Goal: Task Accomplishment & Management: Manage account settings

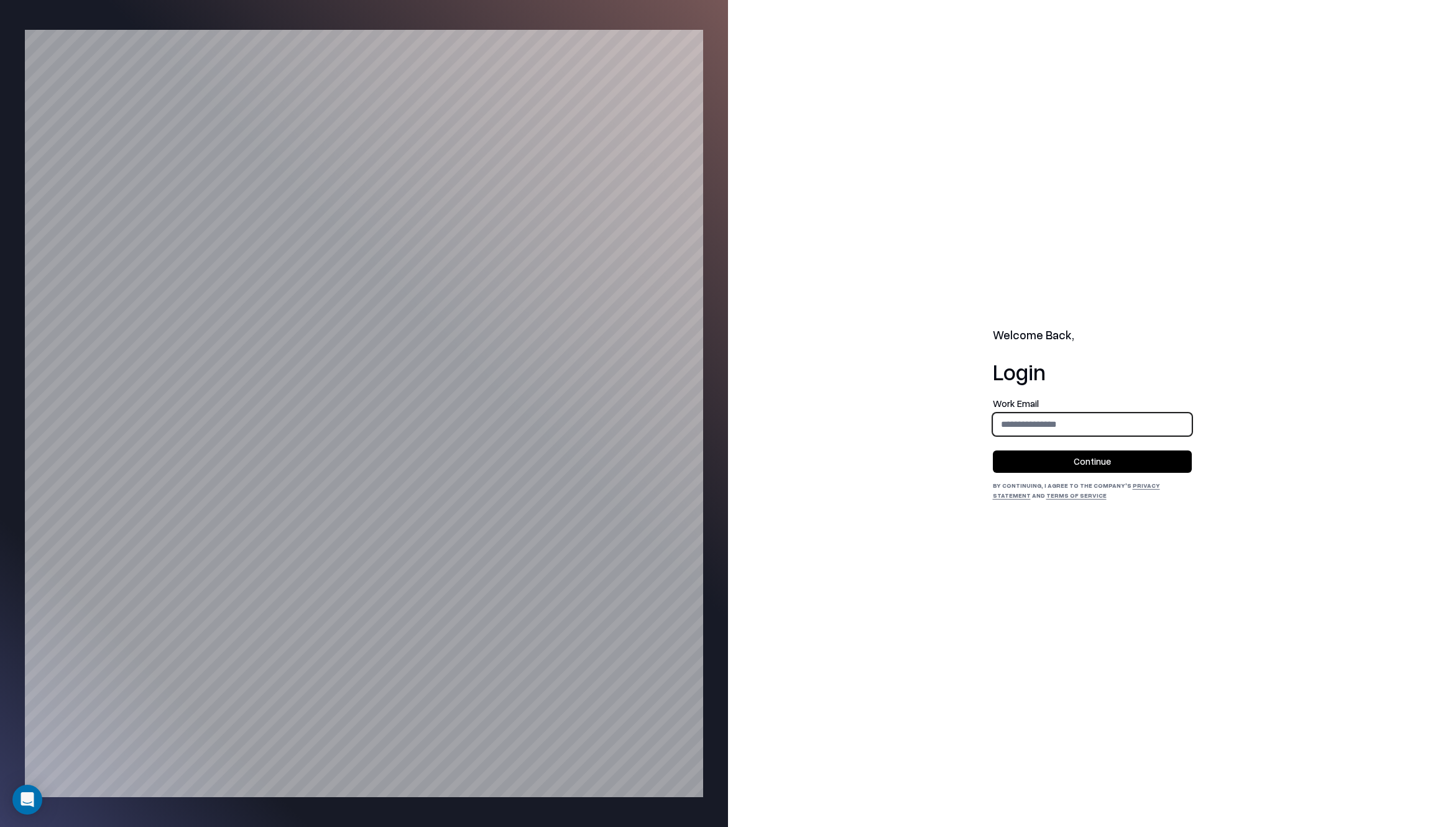
click at [1101, 431] on input "email" at bounding box center [1092, 424] width 198 height 23
type input "**********"
click at [1091, 463] on button "Continue" at bounding box center [1092, 462] width 199 height 23
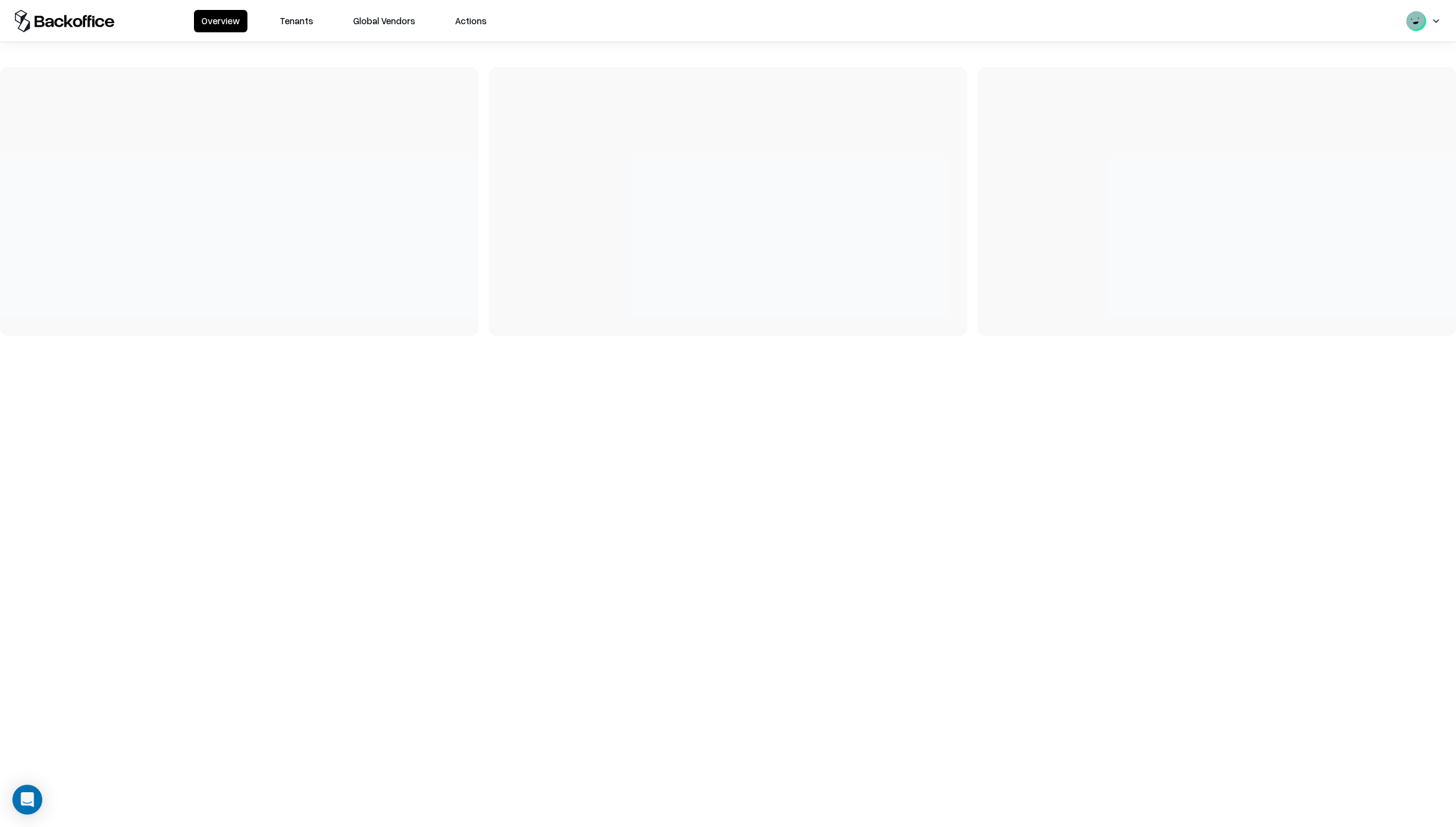
click at [453, 23] on button "Actions" at bounding box center [471, 21] width 47 height 23
click at [287, 23] on button "Tenants" at bounding box center [296, 21] width 48 height 23
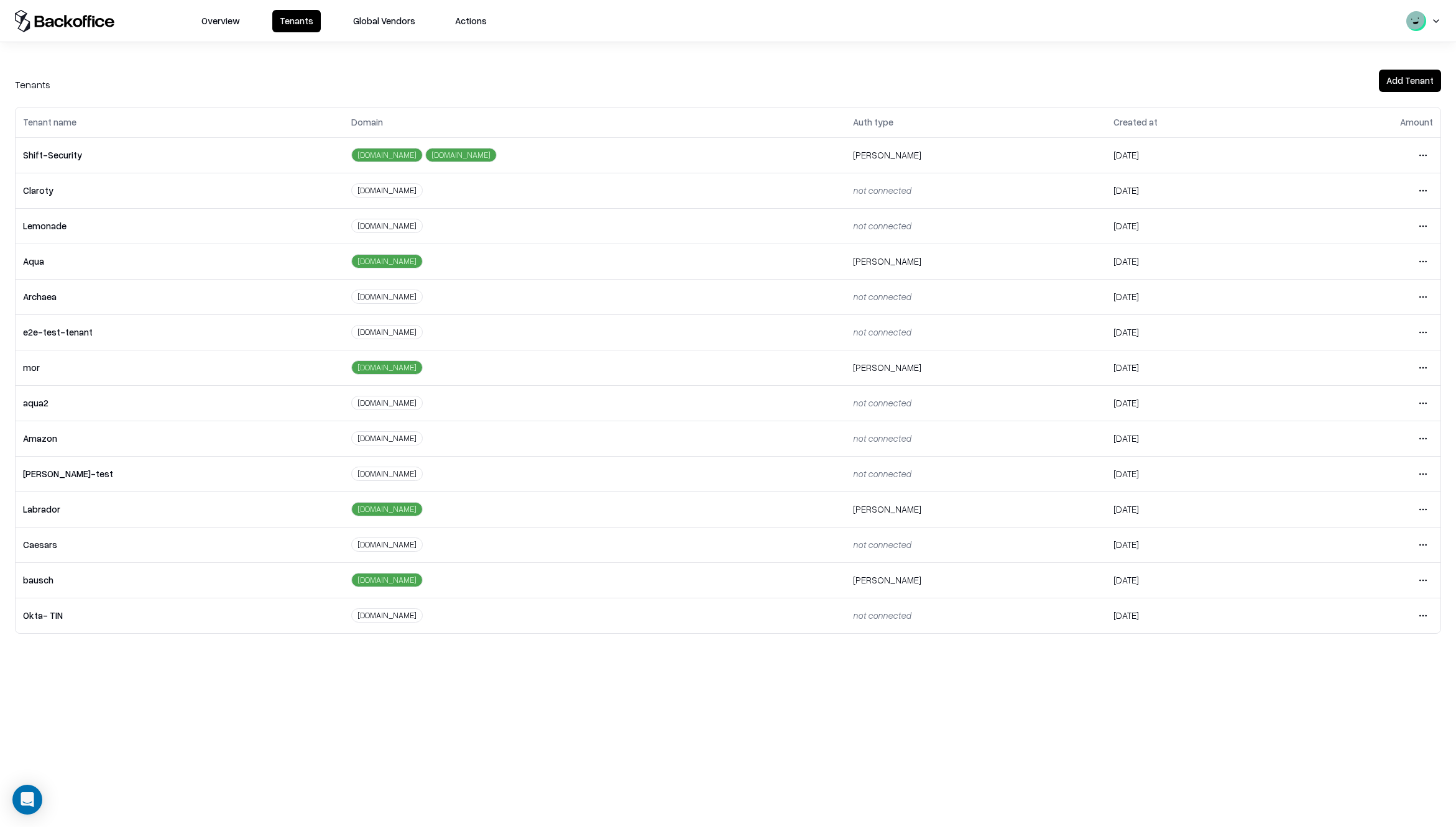
click at [1426, 578] on html "Overview Tenants Global Vendors Actions Tenants Add Tenant Tenant name Domain A…" at bounding box center [728, 414] width 1456 height 827
click at [1342, 685] on div "Login to tenant" at bounding box center [1370, 684] width 134 height 25
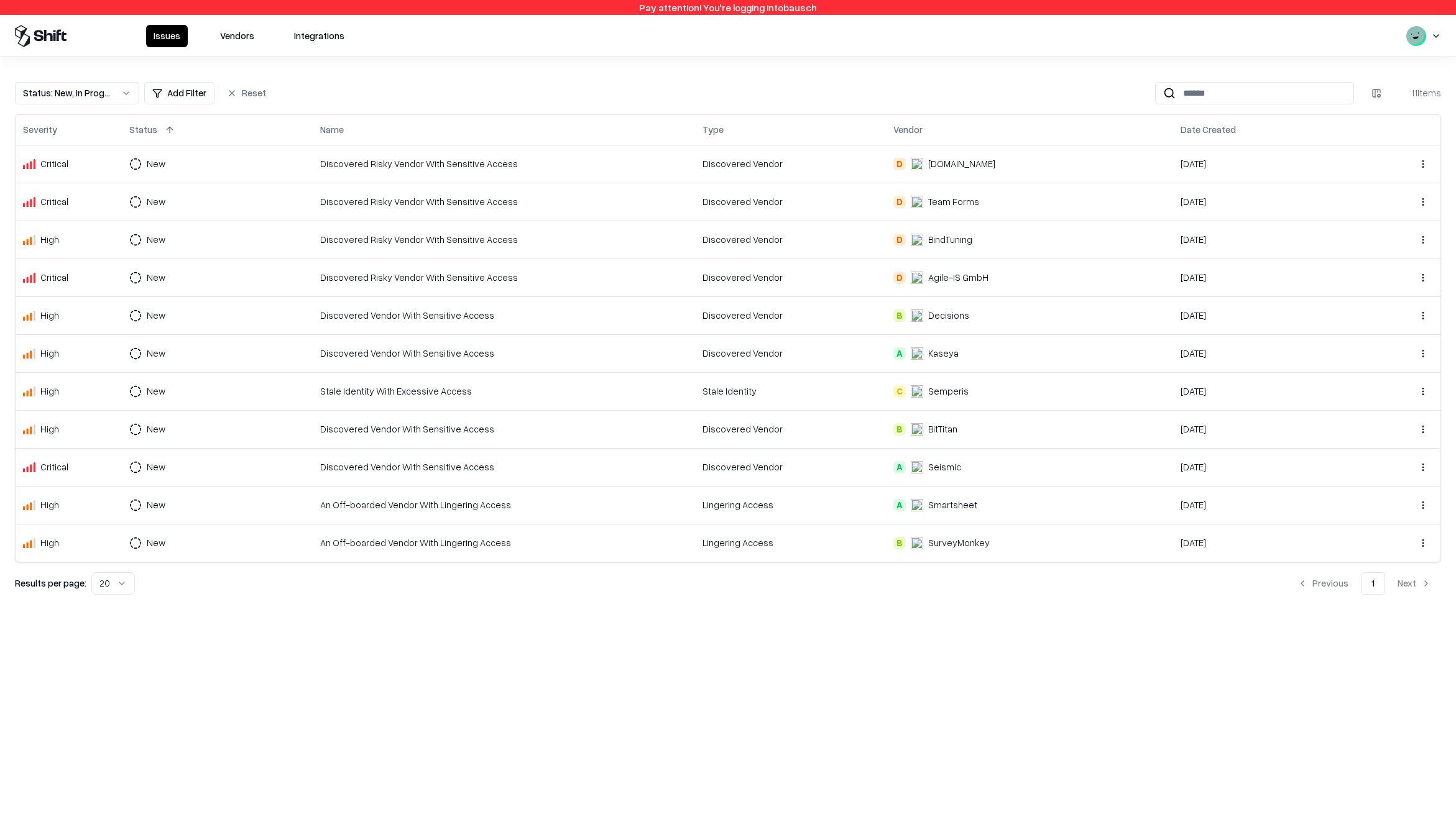
click at [240, 36] on button "Vendors" at bounding box center [237, 36] width 49 height 23
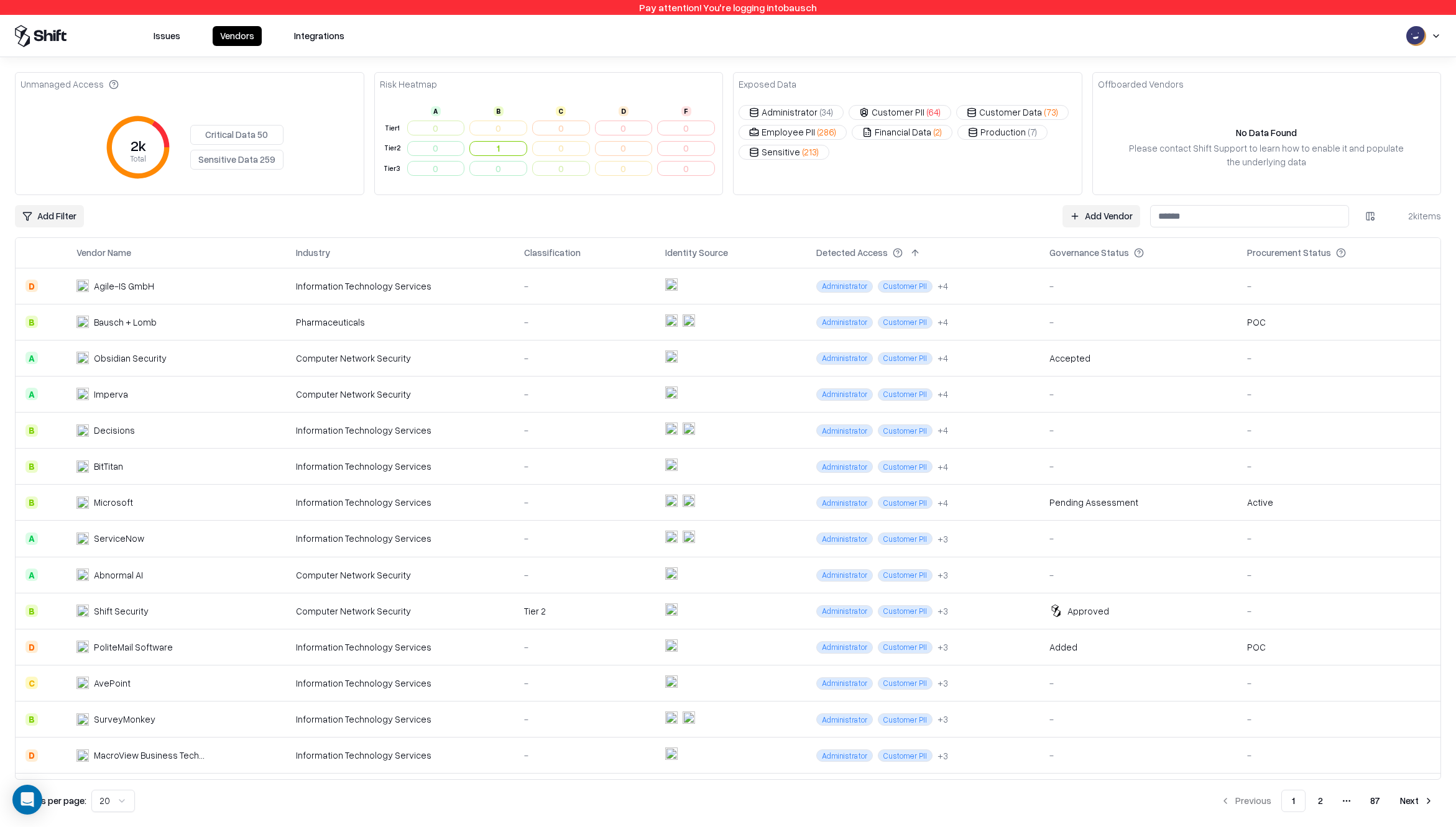
click at [1002, 114] on button "Customer Data ( 73 )" at bounding box center [1012, 113] width 113 height 15
click at [997, 113] on button "Customer Data ( 73 )" at bounding box center [1012, 113] width 113 height 15
click at [920, 128] on button "Financial Data ( 2 )" at bounding box center [901, 133] width 101 height 15
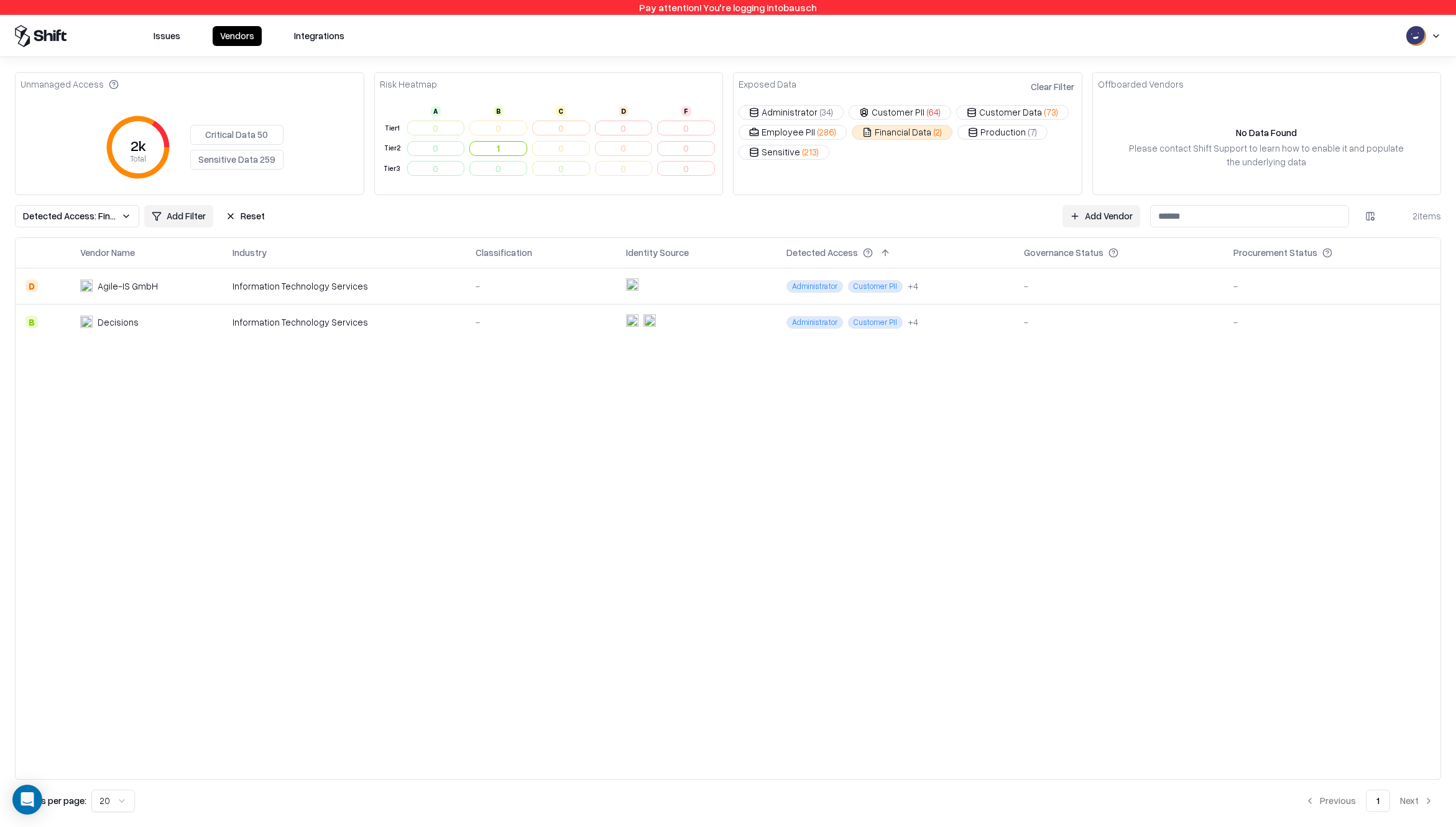
click at [808, 529] on div "Vendor Name Industry Classification Identity Source Detected Access Governance …" at bounding box center [728, 508] width 1425 height 541
click at [803, 132] on button "Employee PII ( 286 )" at bounding box center [792, 133] width 108 height 15
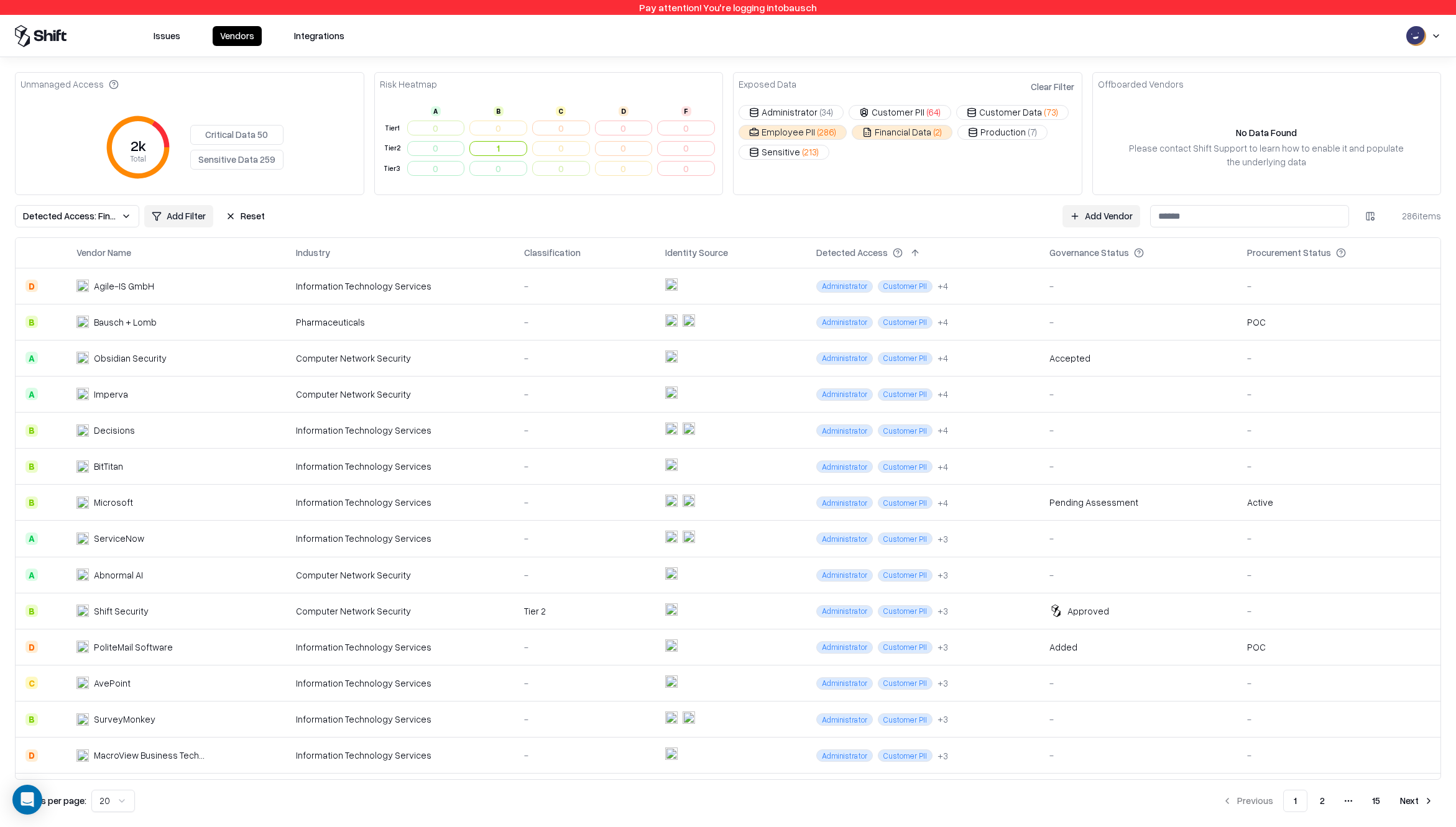
click at [884, 132] on button "Financial Data ( 2 )" at bounding box center [901, 133] width 101 height 15
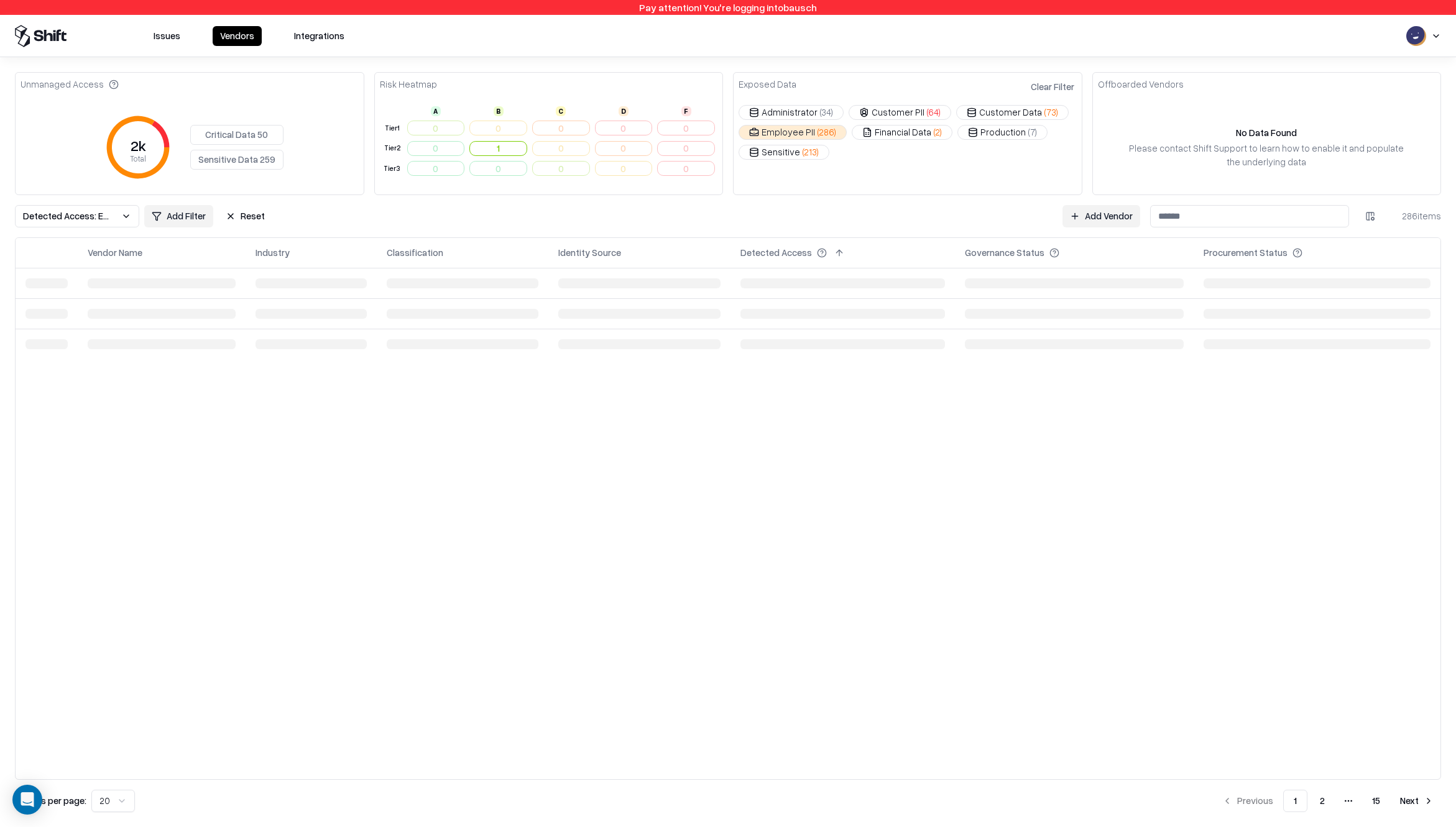
click at [823, 136] on span "( 286 )" at bounding box center [826, 132] width 19 height 13
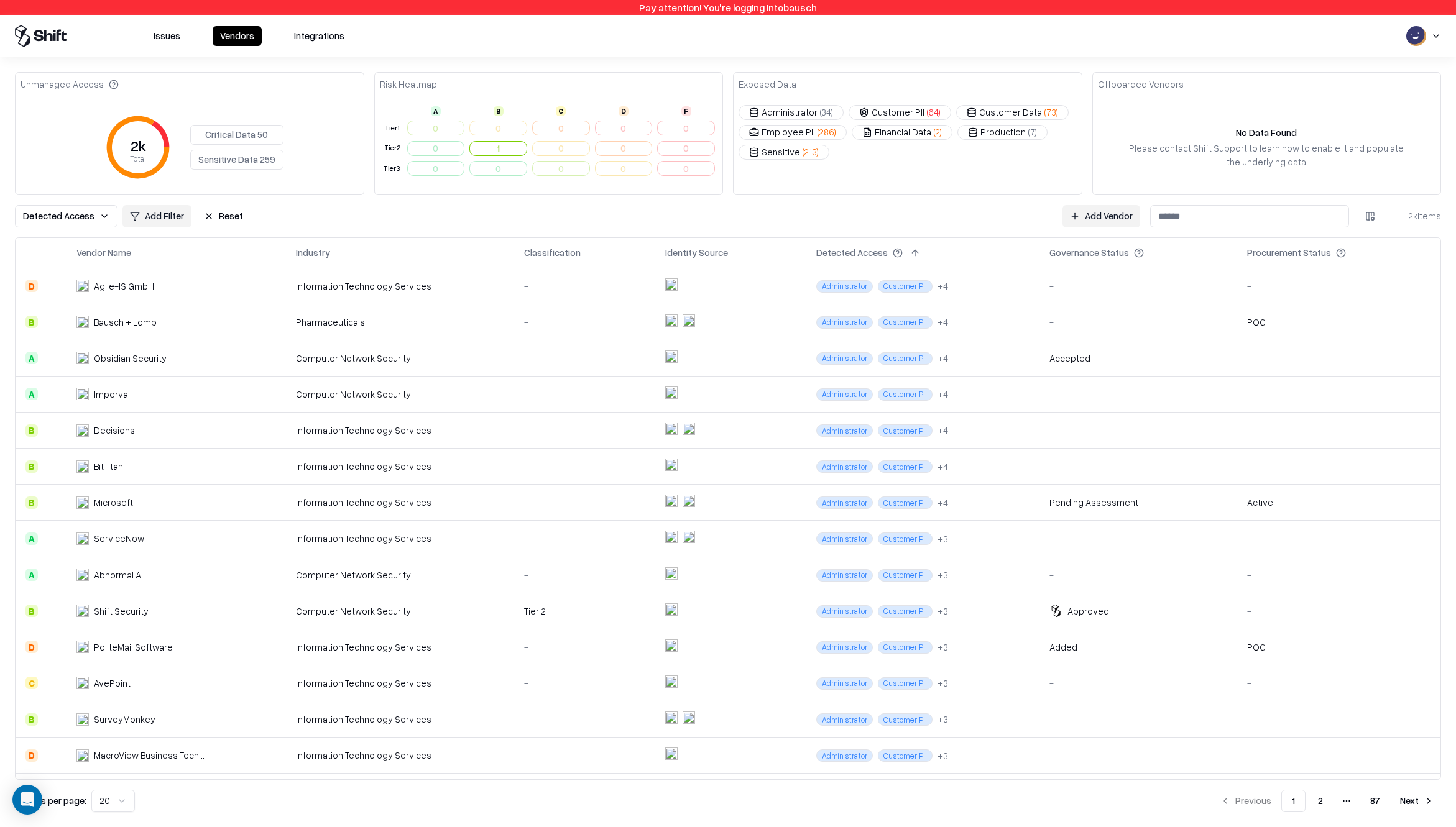
click at [880, 130] on button "Financial Data ( 2 )" at bounding box center [901, 133] width 101 height 15
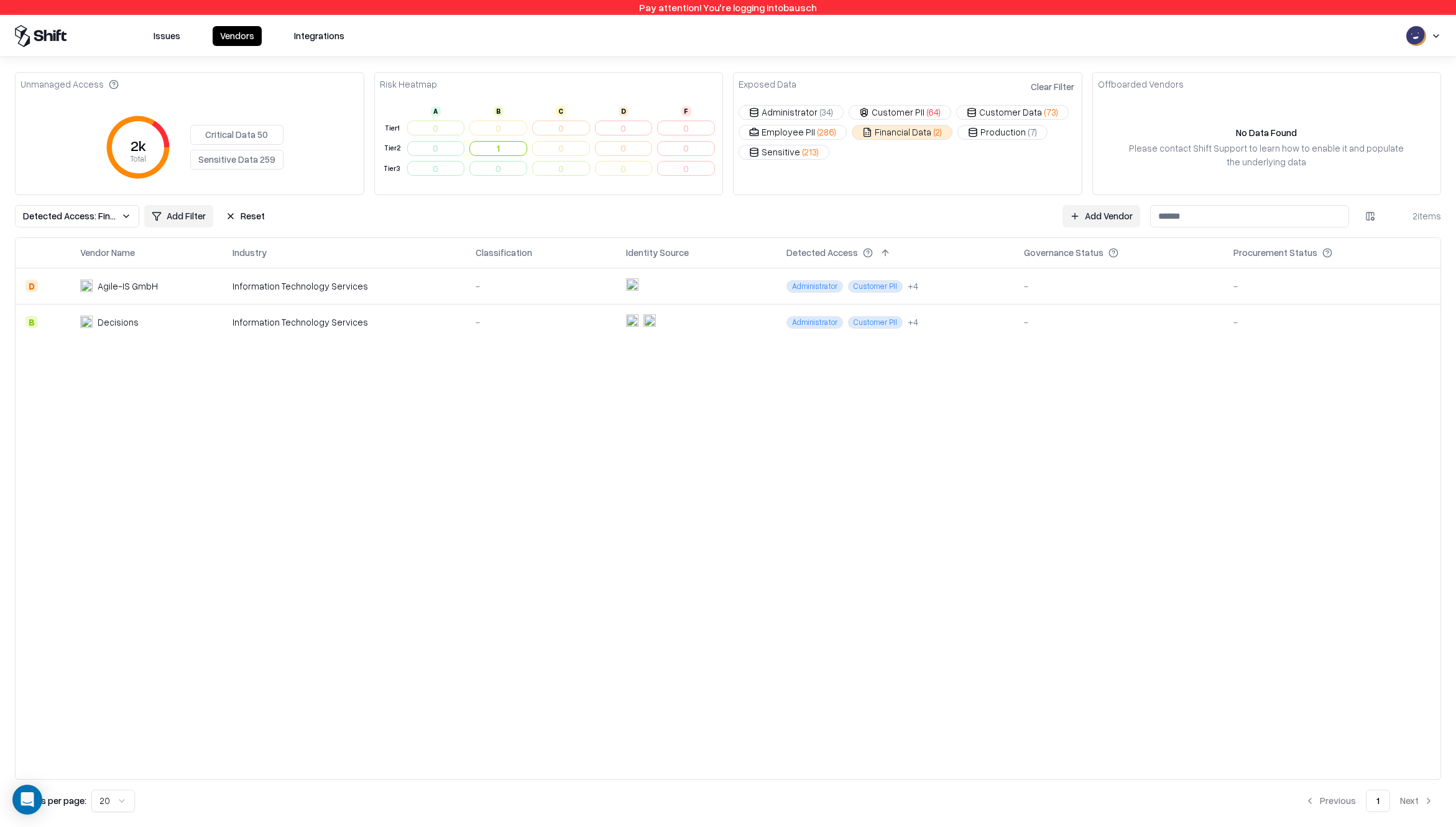
click at [1373, 214] on html "Pay attention! You're logging into bausch Issues Vendors Integrations Unmanaged…" at bounding box center [728, 414] width 1456 height 827
click at [961, 435] on html "Pay attention! You're logging into bausch Issues Vendors Integrations Unmanaged…" at bounding box center [728, 414] width 1456 height 827
